Goal: Task Accomplishment & Management: Complete application form

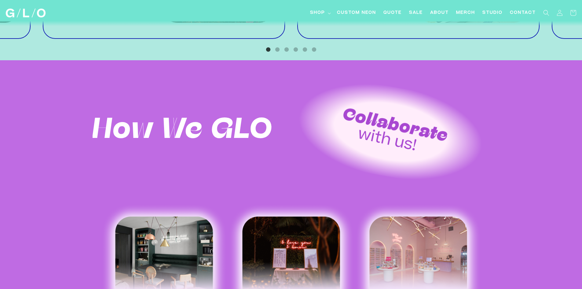
scroll to position [611, 0]
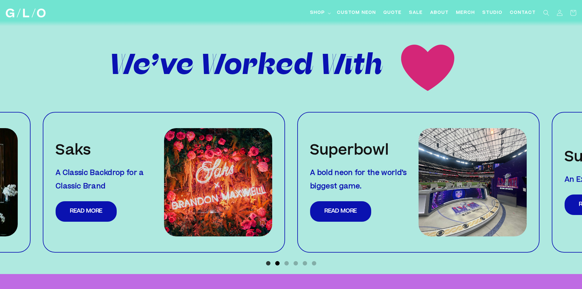
drag, startPoint x: 281, startPoint y: 259, endPoint x: 278, endPoint y: 260, distance: 3.2
click at [281, 259] on ul "1 2 3 4 5 6" at bounding box center [291, 261] width 582 height 9
click at [279, 260] on button "2" at bounding box center [278, 263] width 6 height 6
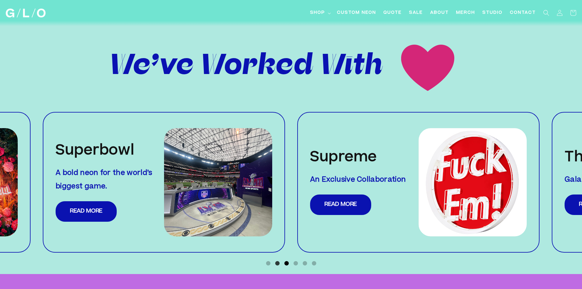
click at [285, 260] on button "3" at bounding box center [287, 263] width 6 height 6
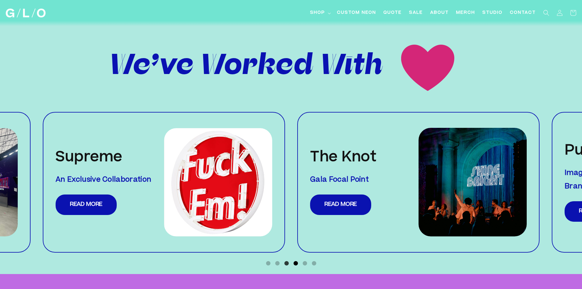
click at [293, 260] on button "4" at bounding box center [296, 263] width 6 height 6
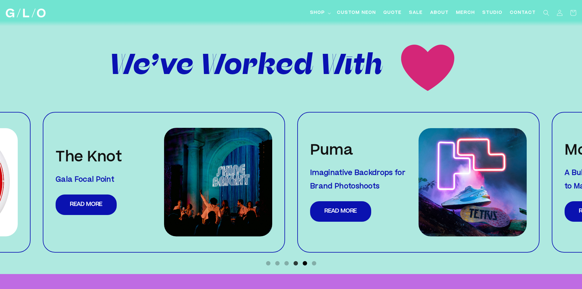
click at [303, 260] on button "5" at bounding box center [305, 263] width 6 height 6
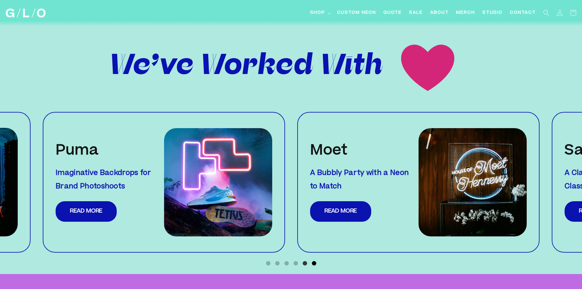
click at [312, 260] on button "6" at bounding box center [314, 263] width 6 height 6
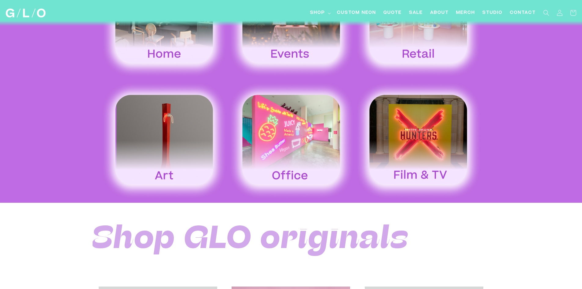
scroll to position [1070, 0]
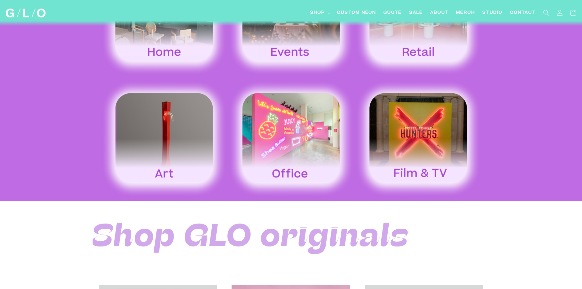
click at [286, 127] on img at bounding box center [291, 138] width 127 height 118
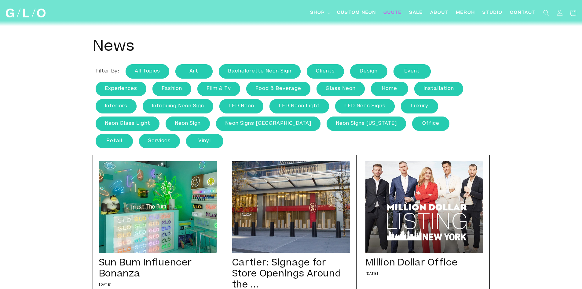
click at [392, 12] on span "Quote" at bounding box center [393, 13] width 18 height 6
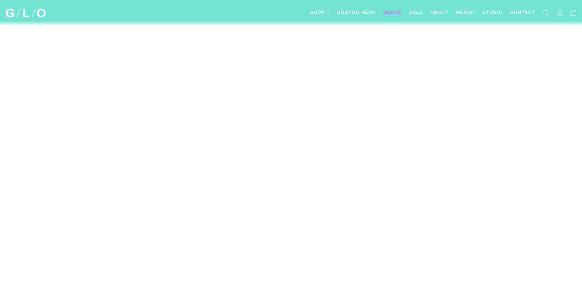
scroll to position [2354, 0]
